Goal: Register for event/course

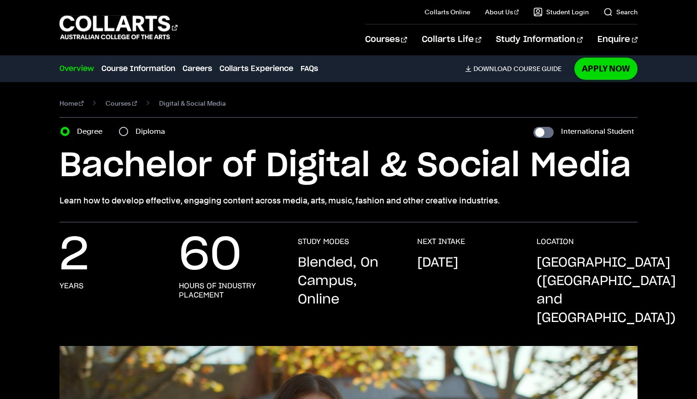
click at [125, 131] on input "Diploma" at bounding box center [123, 131] width 9 height 9
radio input "true"
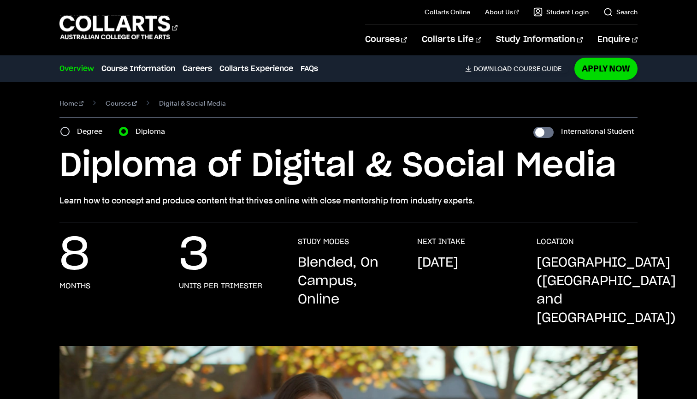
click at [69, 129] on div "Degree" at bounding box center [84, 131] width 48 height 13
click at [65, 131] on input "Degree" at bounding box center [64, 131] width 9 height 9
radio input "true"
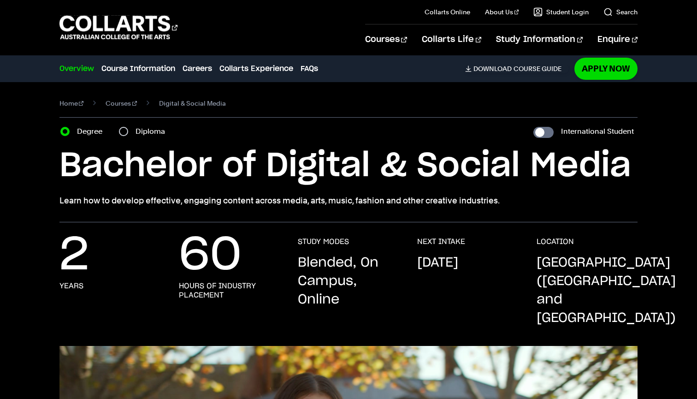
click at [125, 131] on input "Diploma" at bounding box center [123, 131] width 9 height 9
radio input "true"
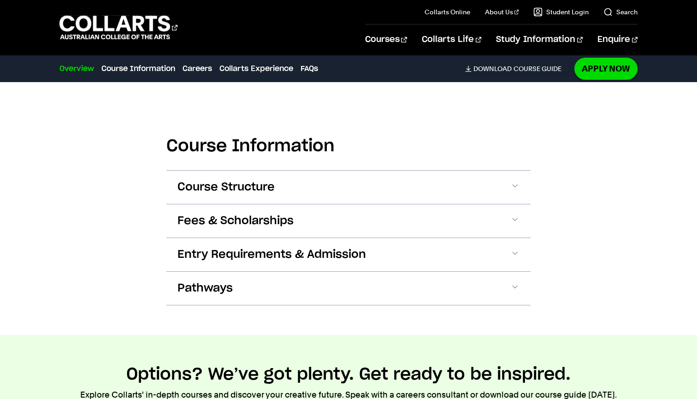
scroll to position [867, 0]
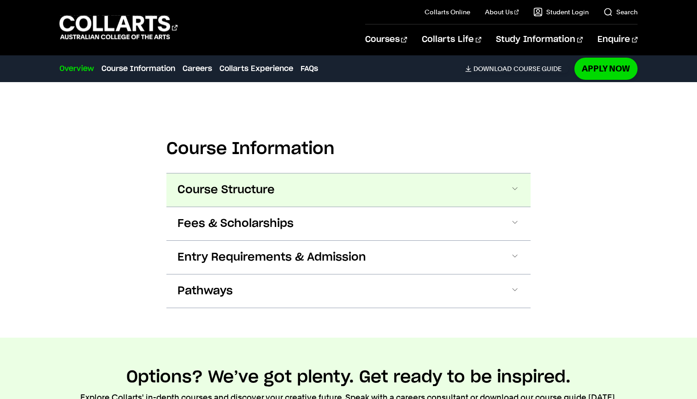
click at [283, 173] on button "Course Structure" at bounding box center [349, 189] width 364 height 33
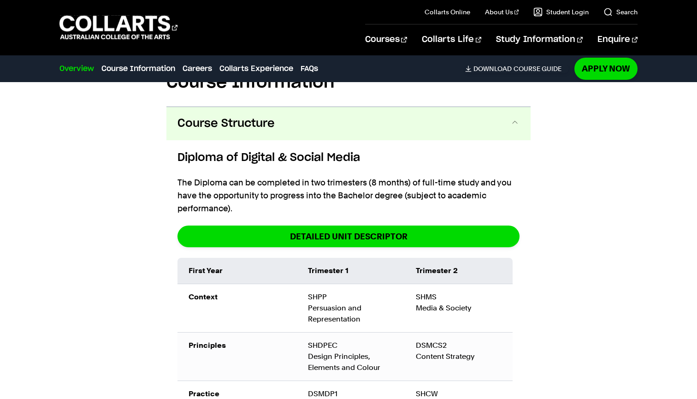
scroll to position [938, 0]
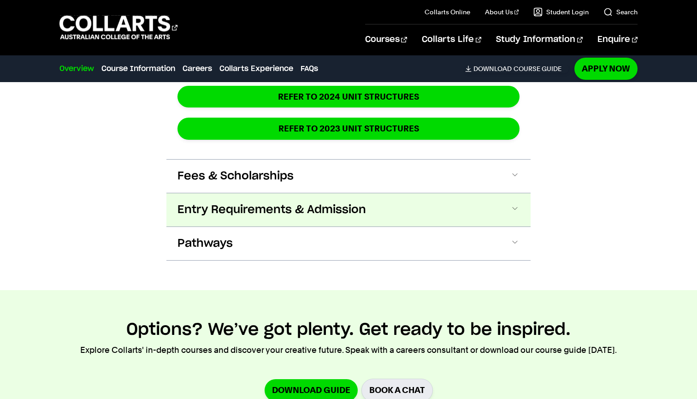
click at [267, 202] on span "Entry Requirements & Admission" at bounding box center [272, 209] width 189 height 15
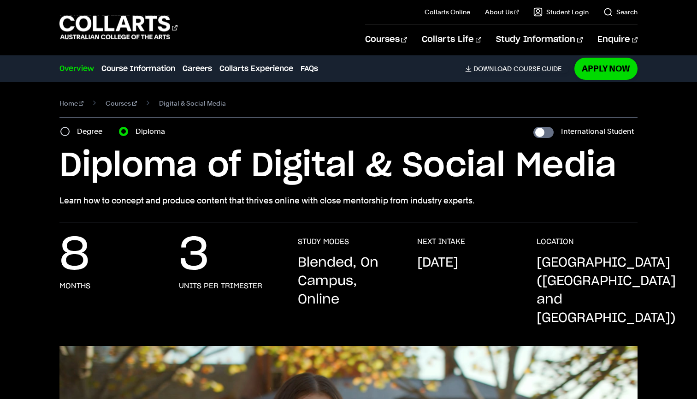
scroll to position [0, 0]
click at [620, 67] on link "Apply Now" at bounding box center [606, 69] width 63 height 22
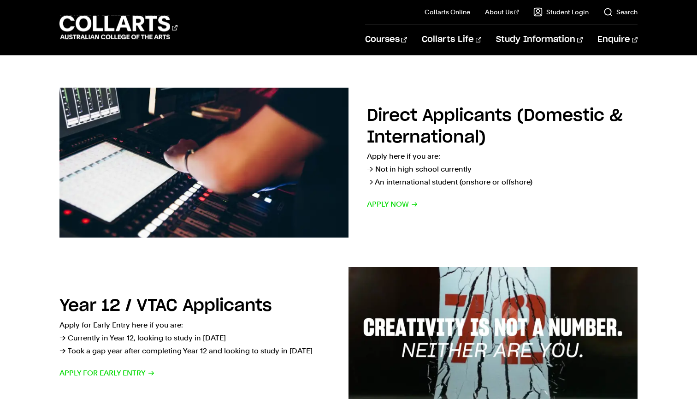
scroll to position [121, 0]
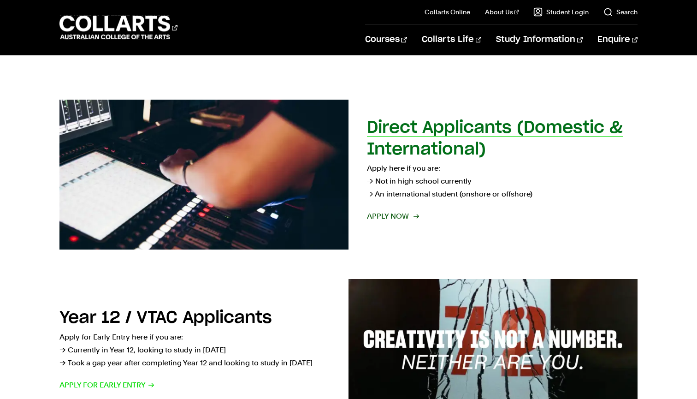
click at [444, 189] on p "Apply here if you are: → Not in high school currently → An international studen…" at bounding box center [502, 181] width 271 height 39
